Goal: Information Seeking & Learning: Compare options

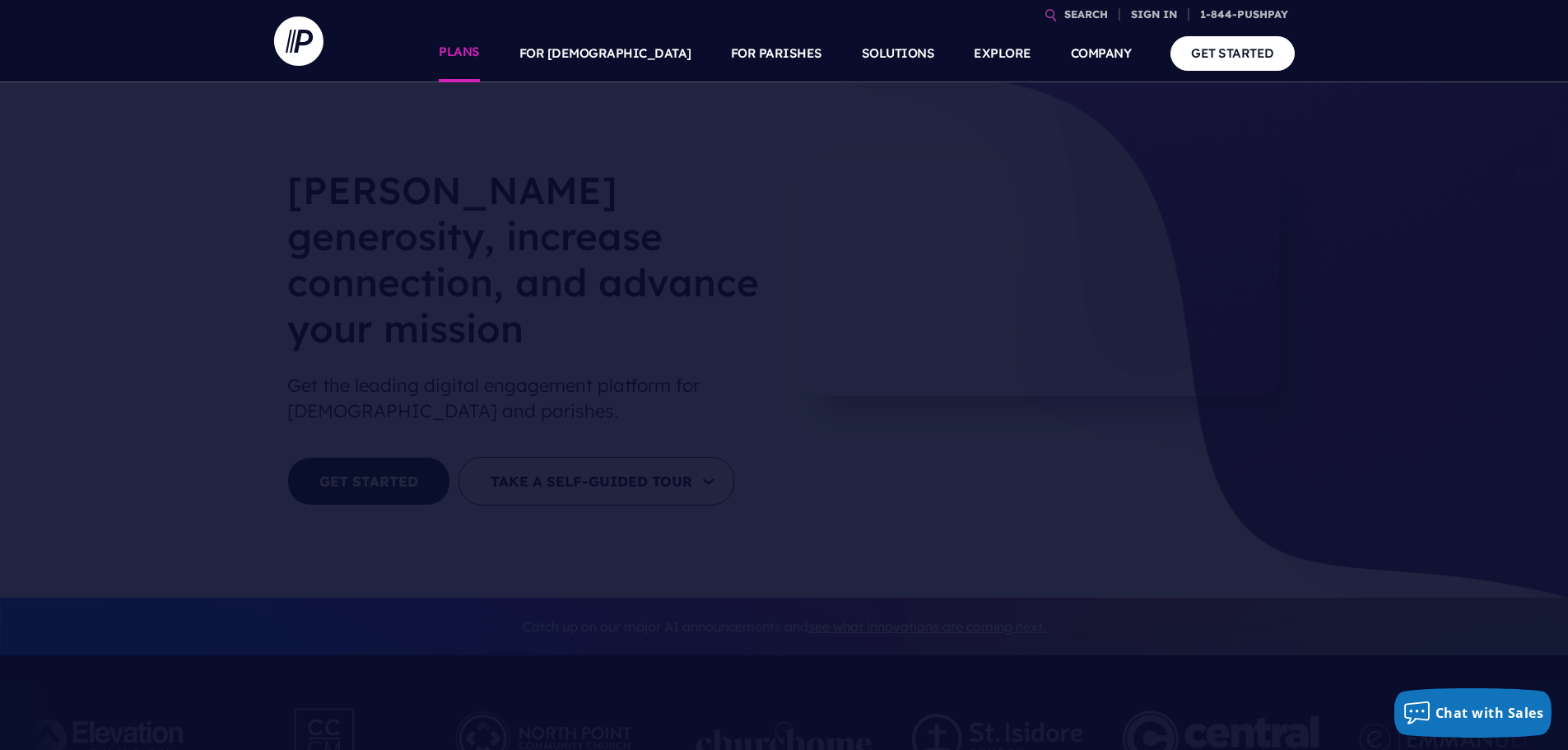
click at [480, 53] on link "PLANS" at bounding box center [460, 54] width 41 height 58
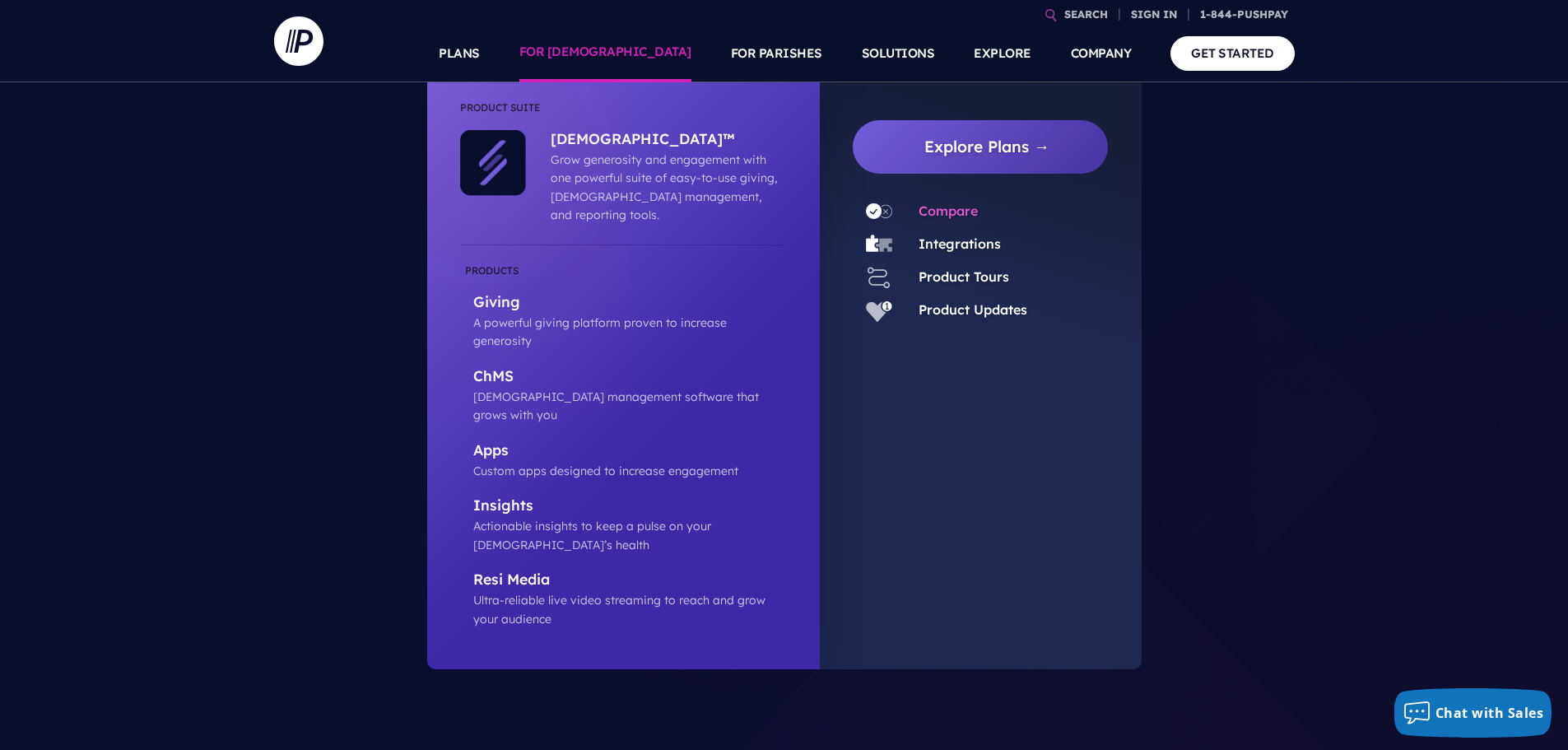
click at [928, 209] on link "Compare" at bounding box center [949, 211] width 59 height 16
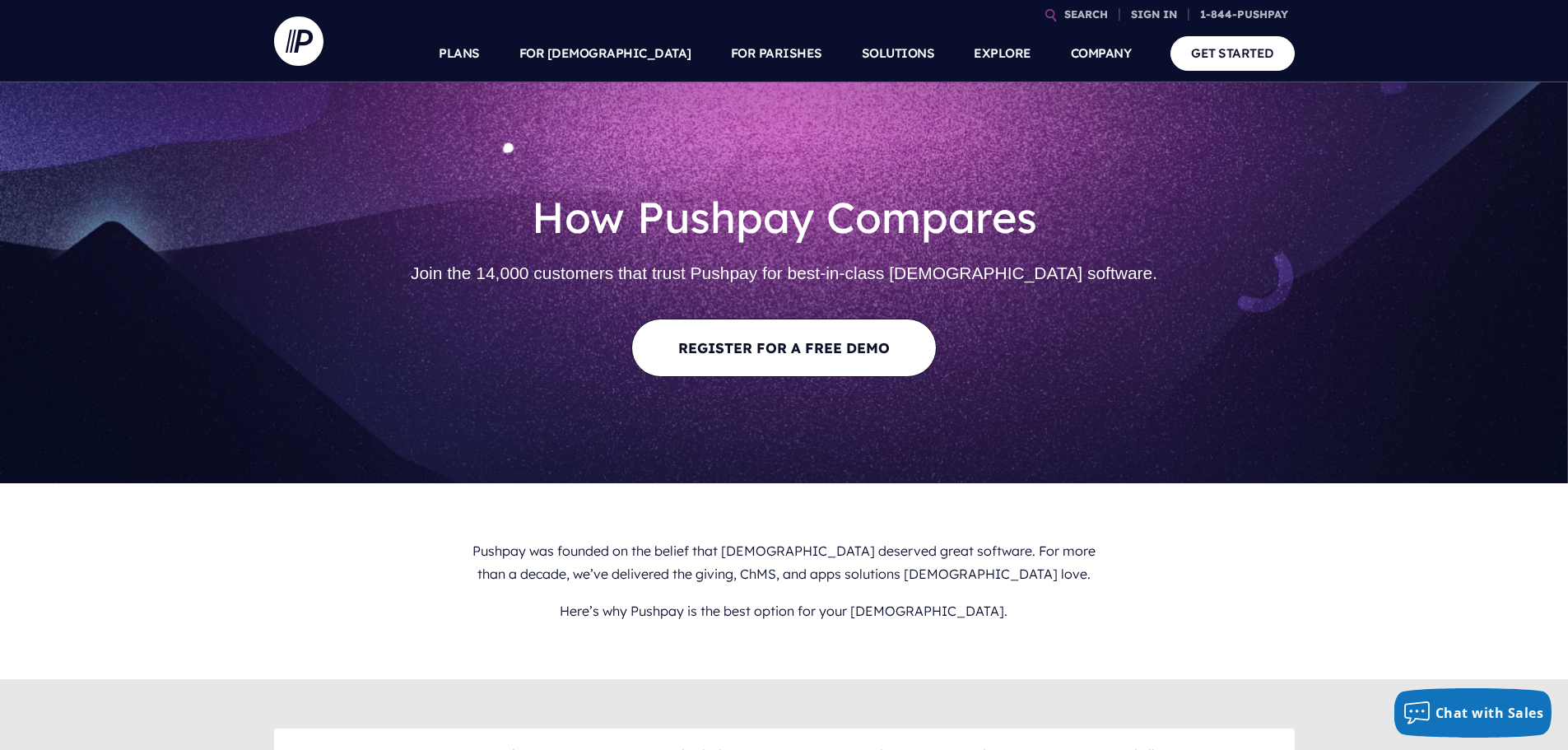
drag, startPoint x: 1199, startPoint y: 124, endPoint x: 404, endPoint y: 141, distance: 795.2
click at [404, 141] on section at bounding box center [784, 375] width 1568 height 750
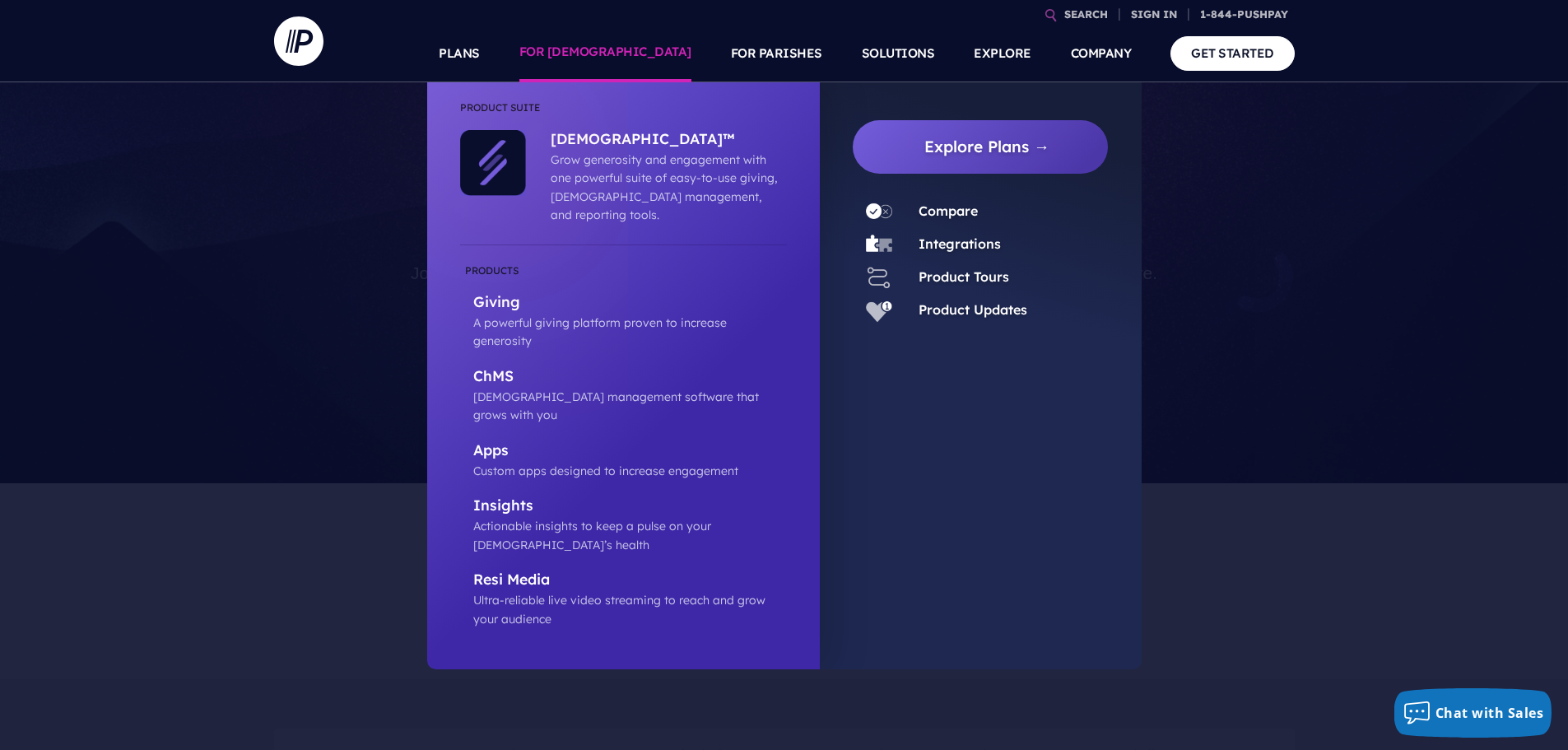
click at [640, 58] on link "FOR [DEMOGRAPHIC_DATA]" at bounding box center [605, 54] width 172 height 58
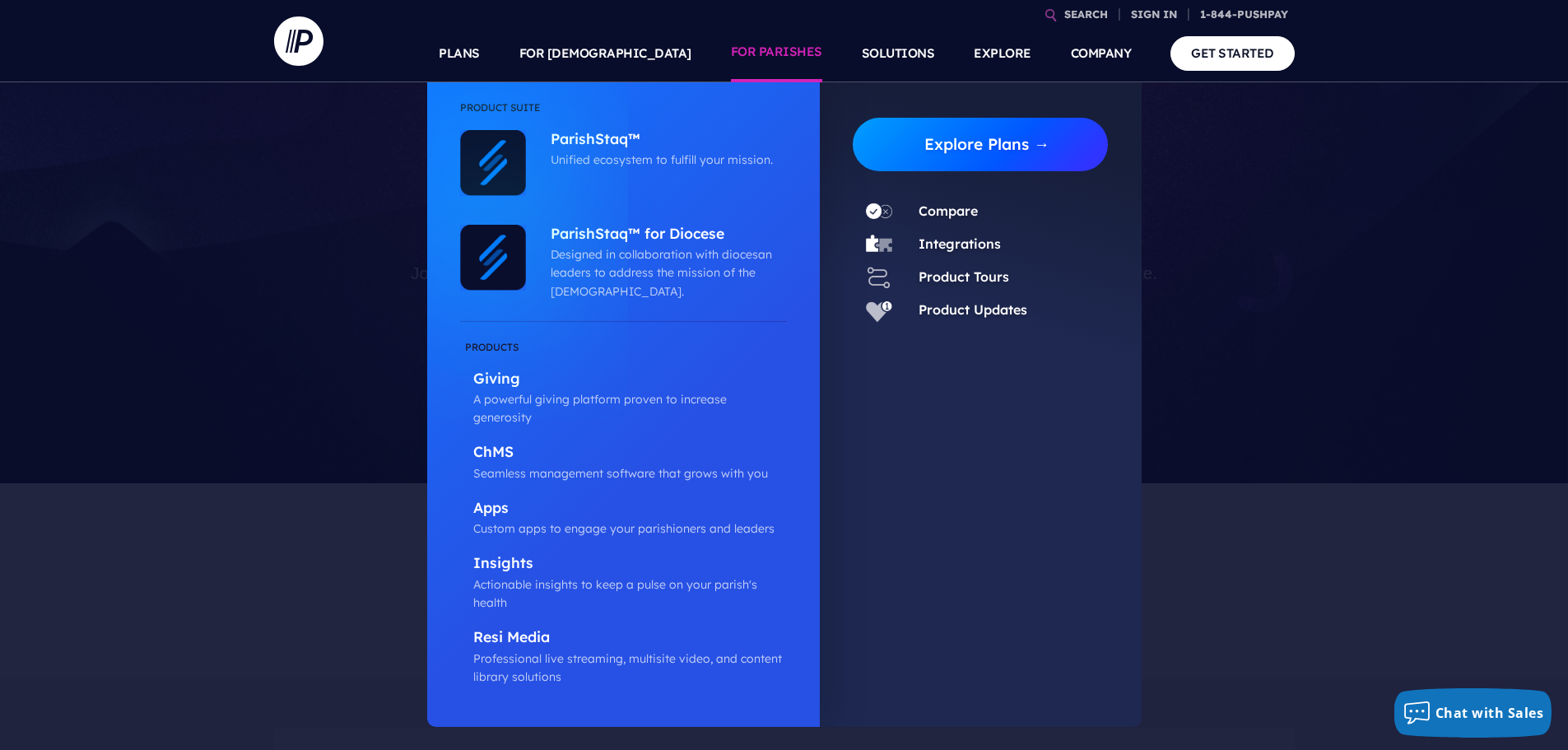
click at [955, 146] on link "Explore Plans →" at bounding box center [987, 144] width 243 height 54
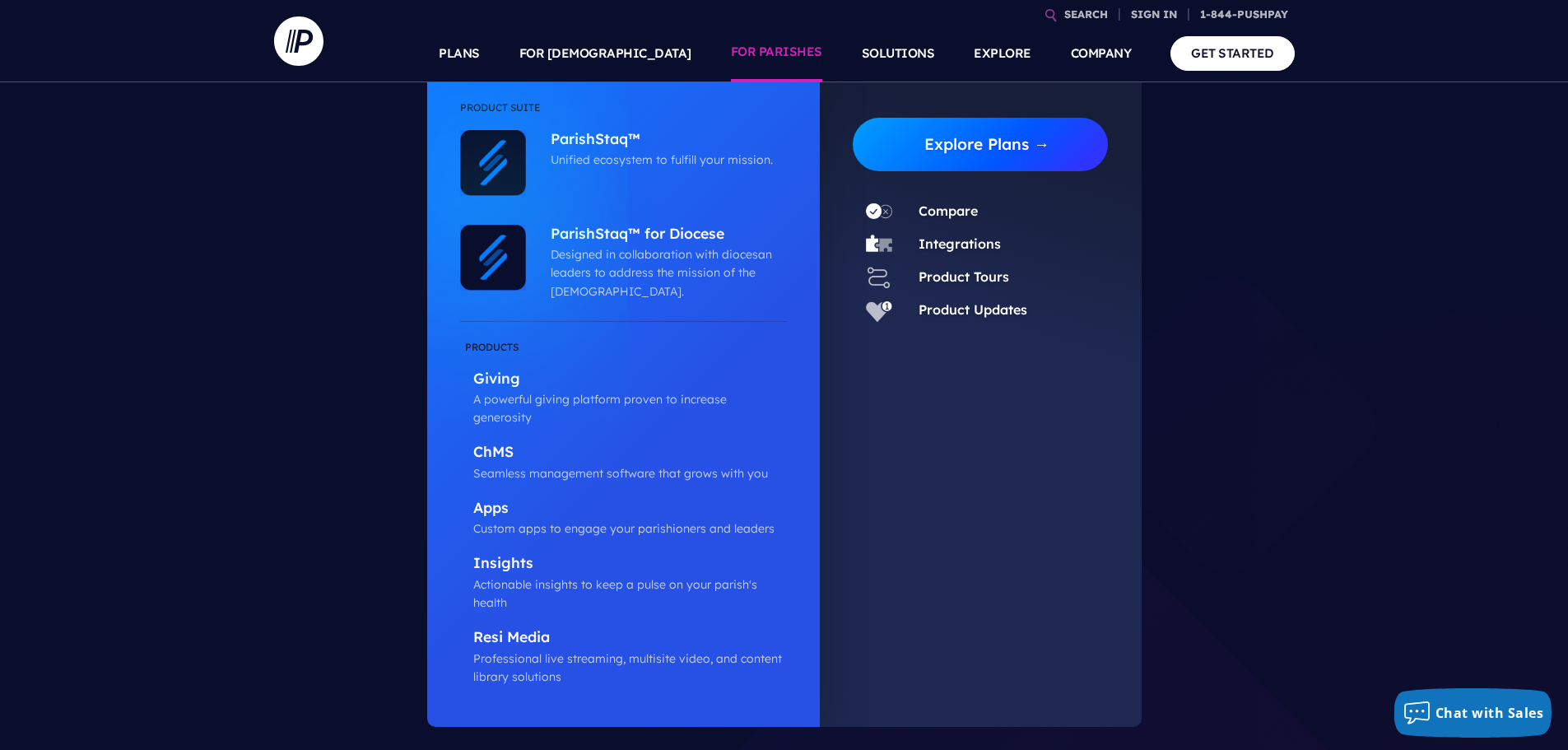
click at [985, 151] on link "Explore Plans →" at bounding box center [987, 144] width 243 height 54
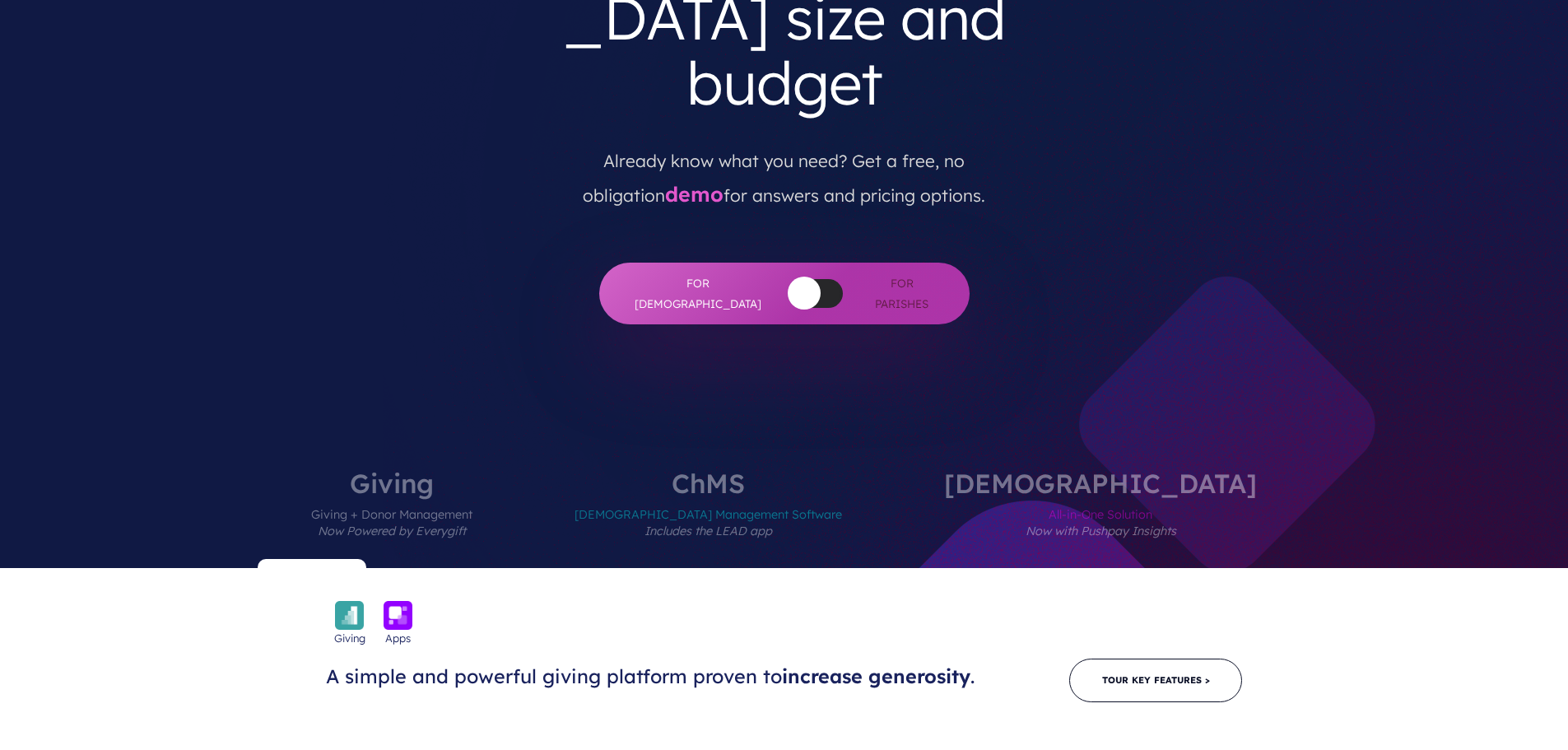
scroll to position [412, 0]
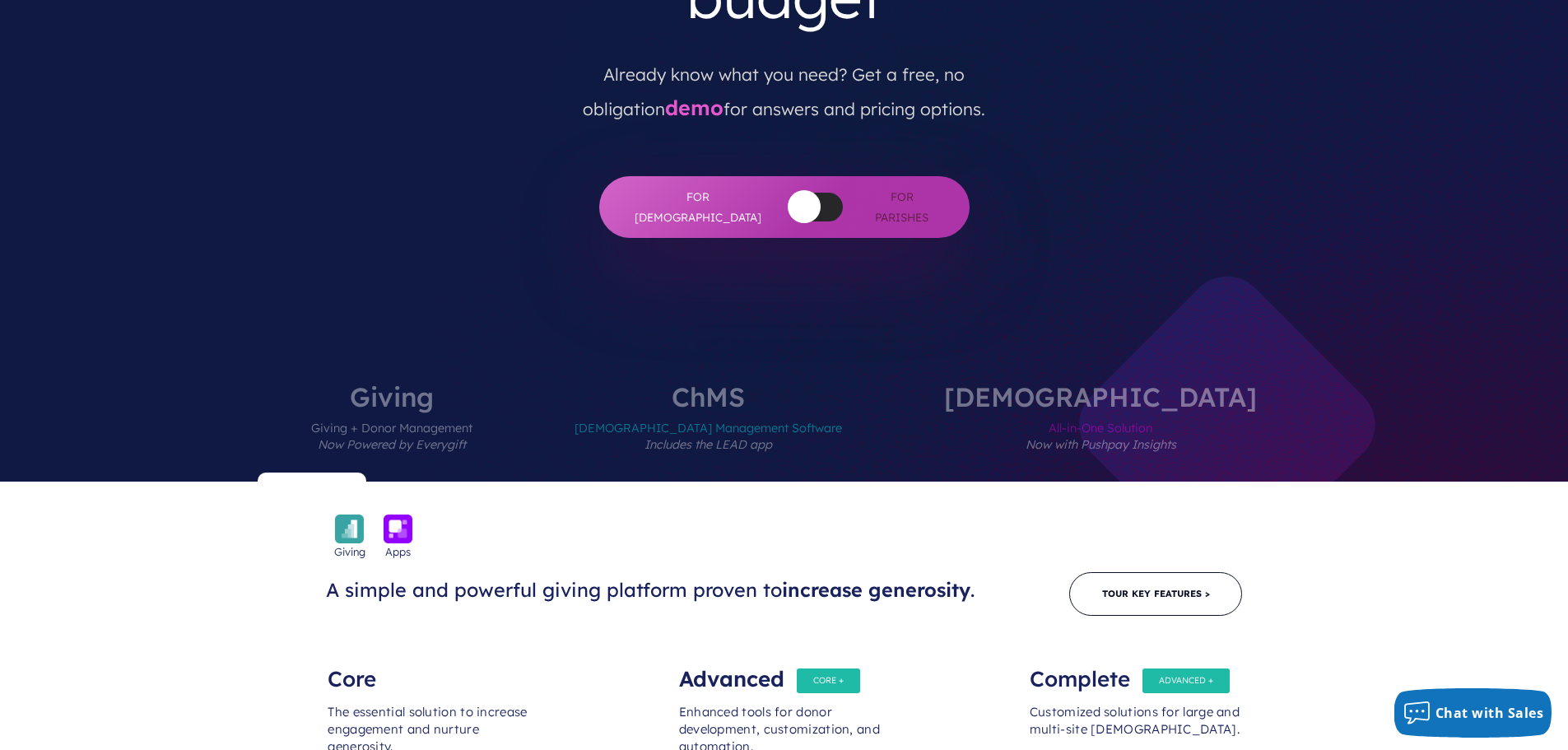
click at [1045, 384] on label "[DEMOGRAPHIC_DATA] All-in-One Solution Now with Pushpay Insights" at bounding box center [1101, 432] width 412 height 98
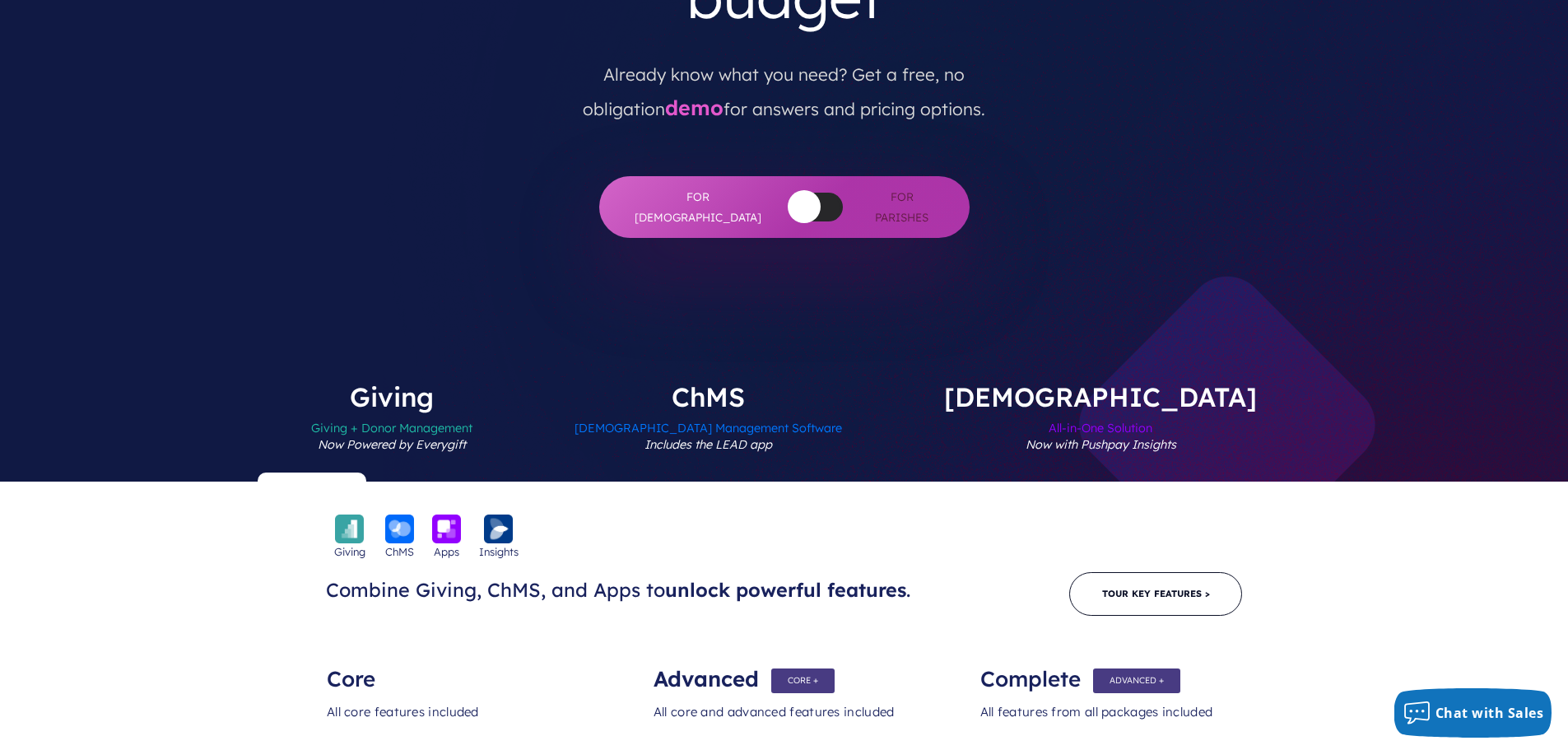
click at [784, 384] on label "[DEMOGRAPHIC_DATA] Management Software Includes the LEAD app" at bounding box center [708, 432] width 366 height 98
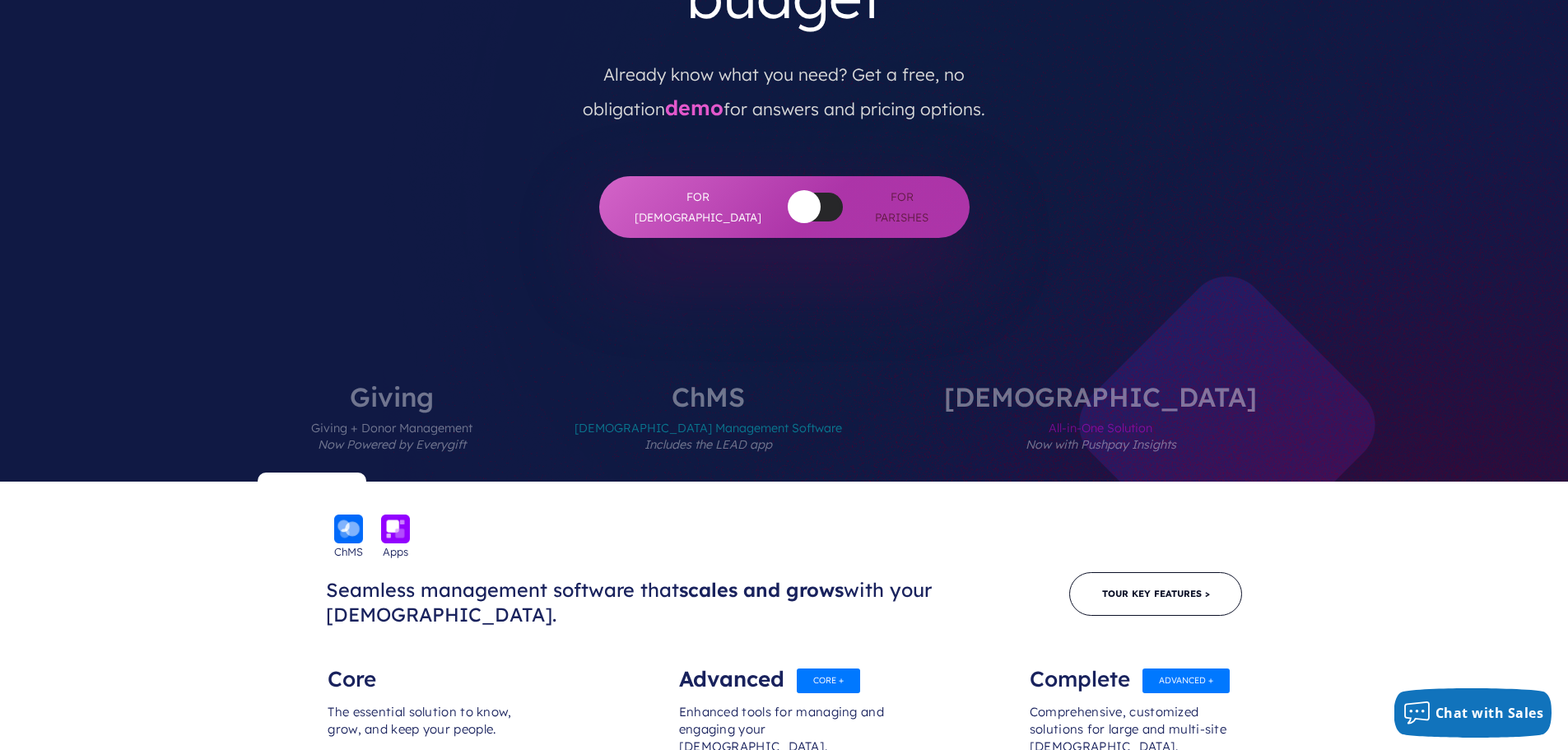
click at [1055, 410] on span "All-in-One Solution Now with Pushpay Insights" at bounding box center [1101, 445] width 313 height 72
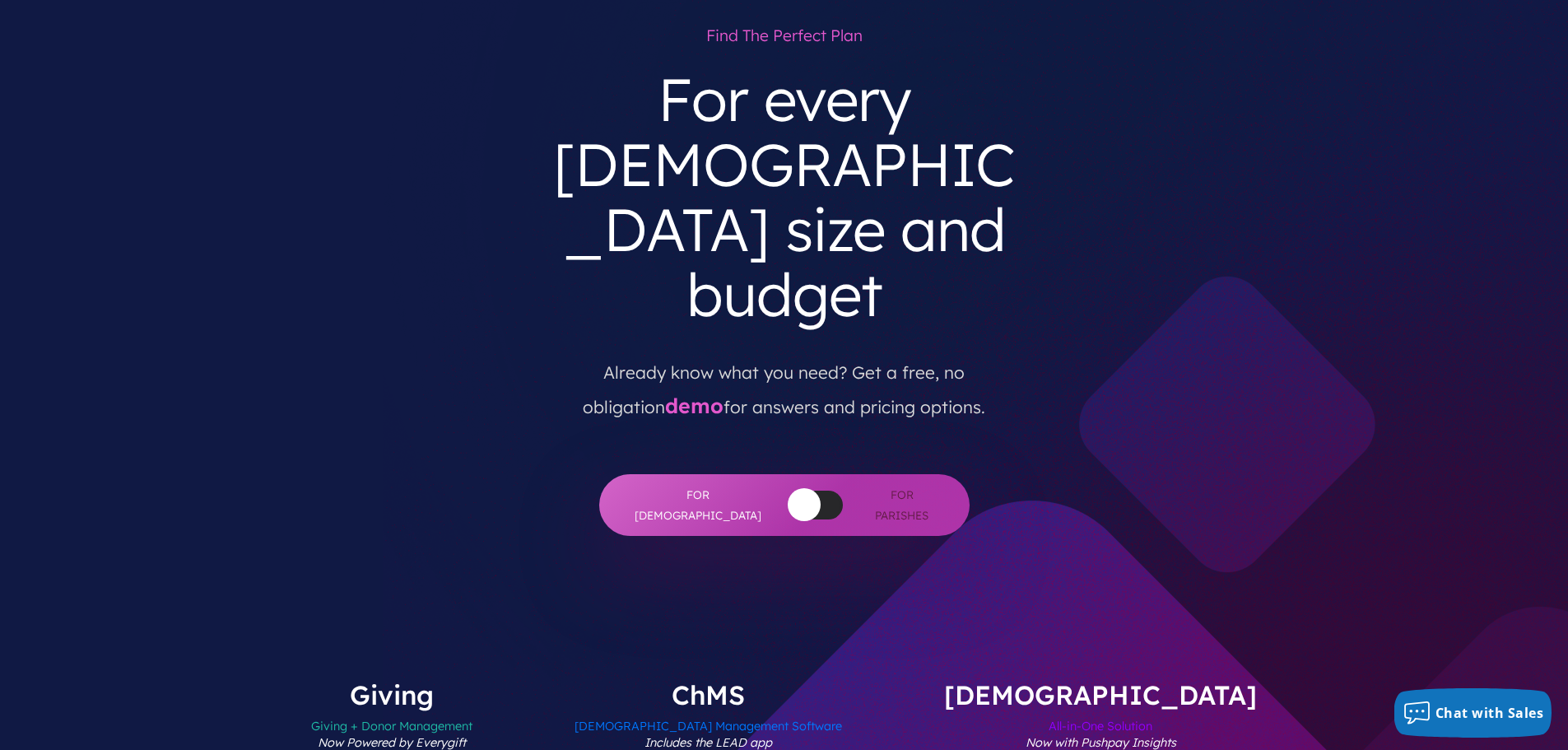
scroll to position [0, 0]
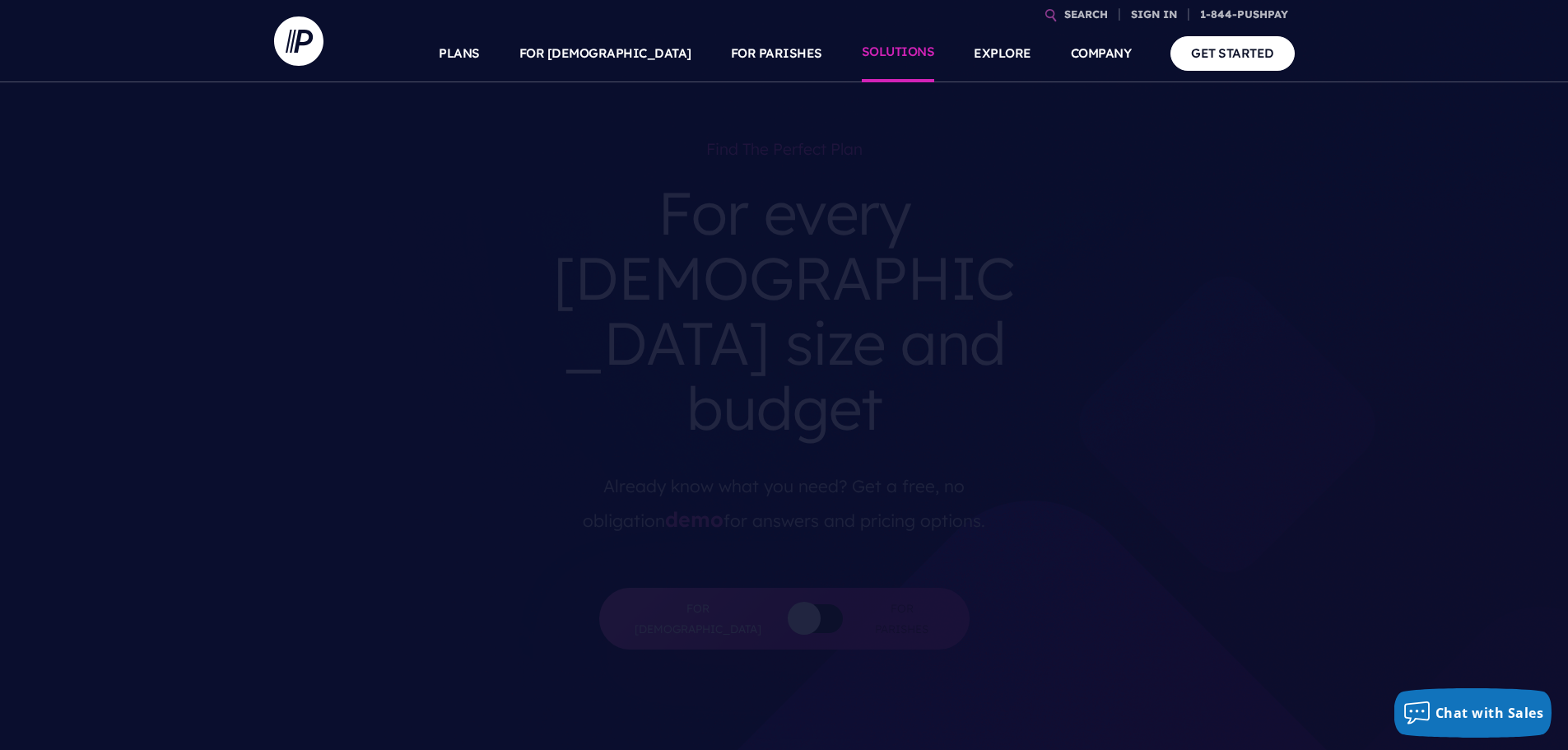
click at [893, 47] on link "SOLUTIONS" at bounding box center [898, 54] width 73 height 58
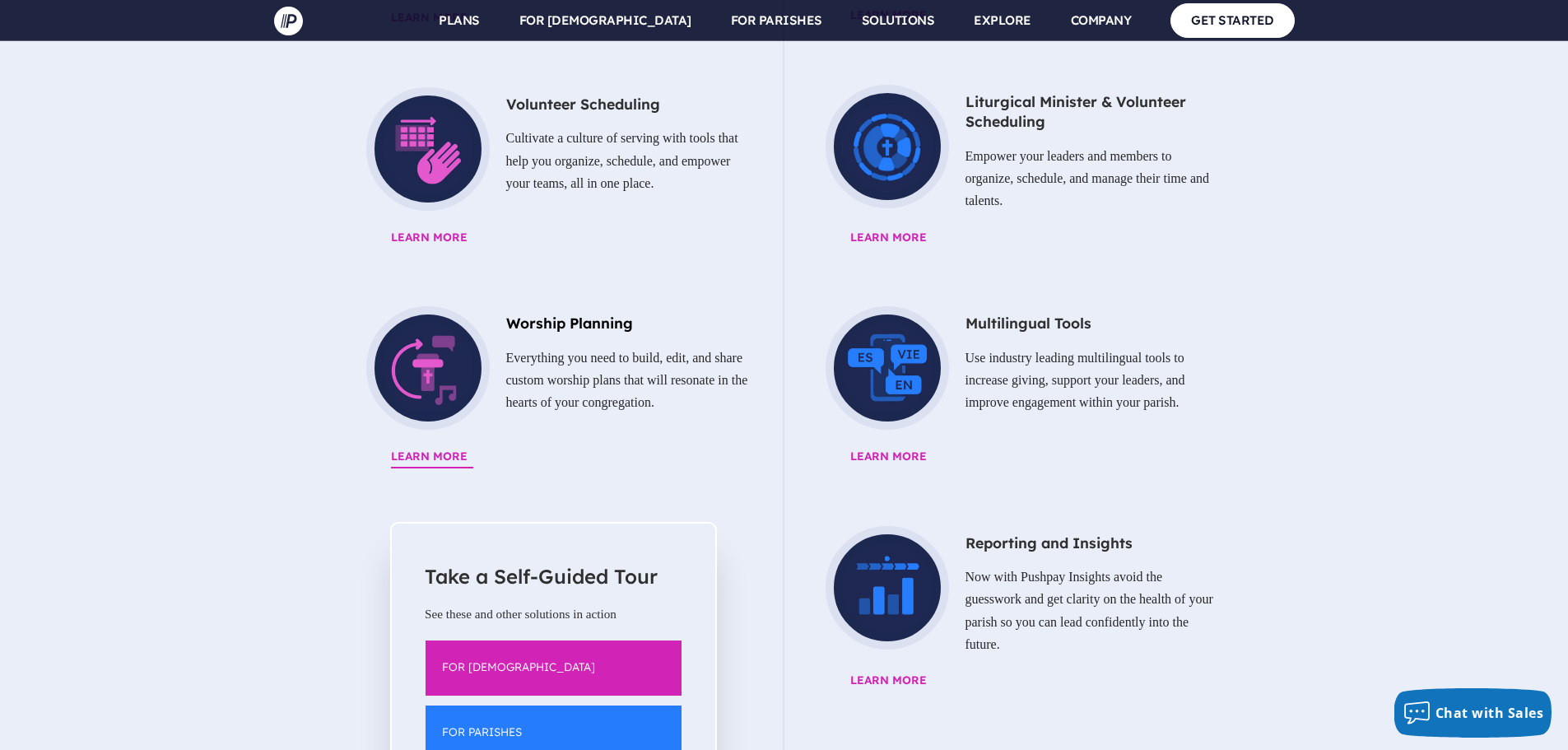
scroll to position [2222, 0]
